Goal: Find specific page/section: Find specific page/section

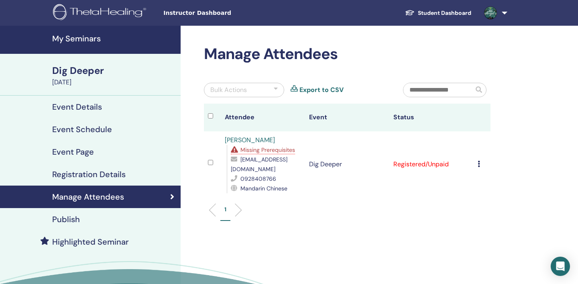
click at [86, 40] on h4 "My Seminars" at bounding box center [114, 39] width 124 height 10
